Goal: Find specific page/section: Find specific page/section

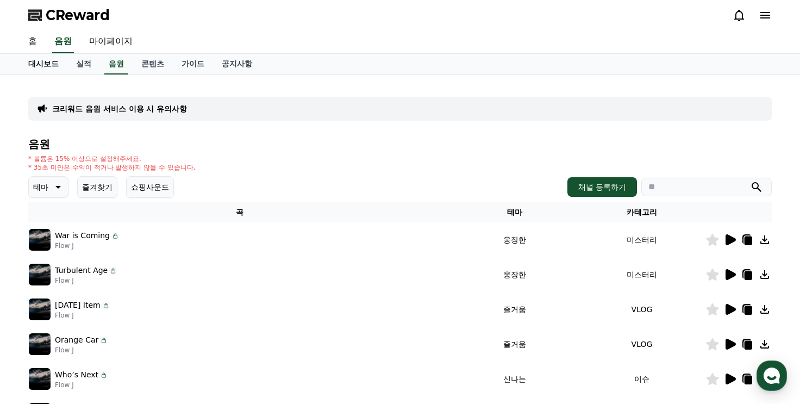
click at [52, 60] on link "대시보드" at bounding box center [44, 64] width 48 height 21
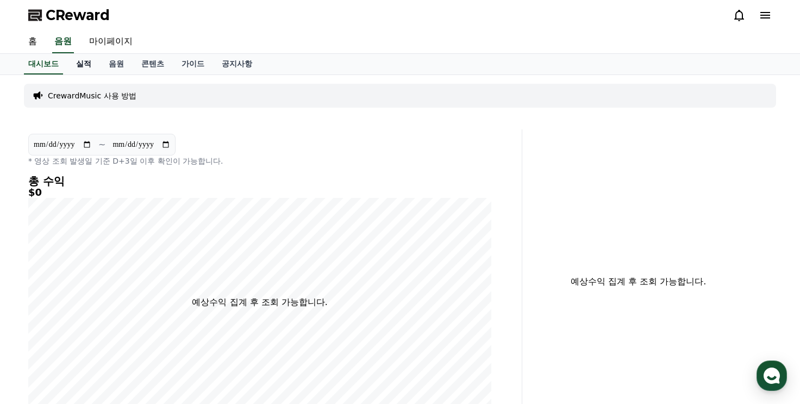
click at [74, 59] on link "실적" at bounding box center [83, 64] width 33 height 21
